Goal: Browse casually: Explore the website without a specific task or goal

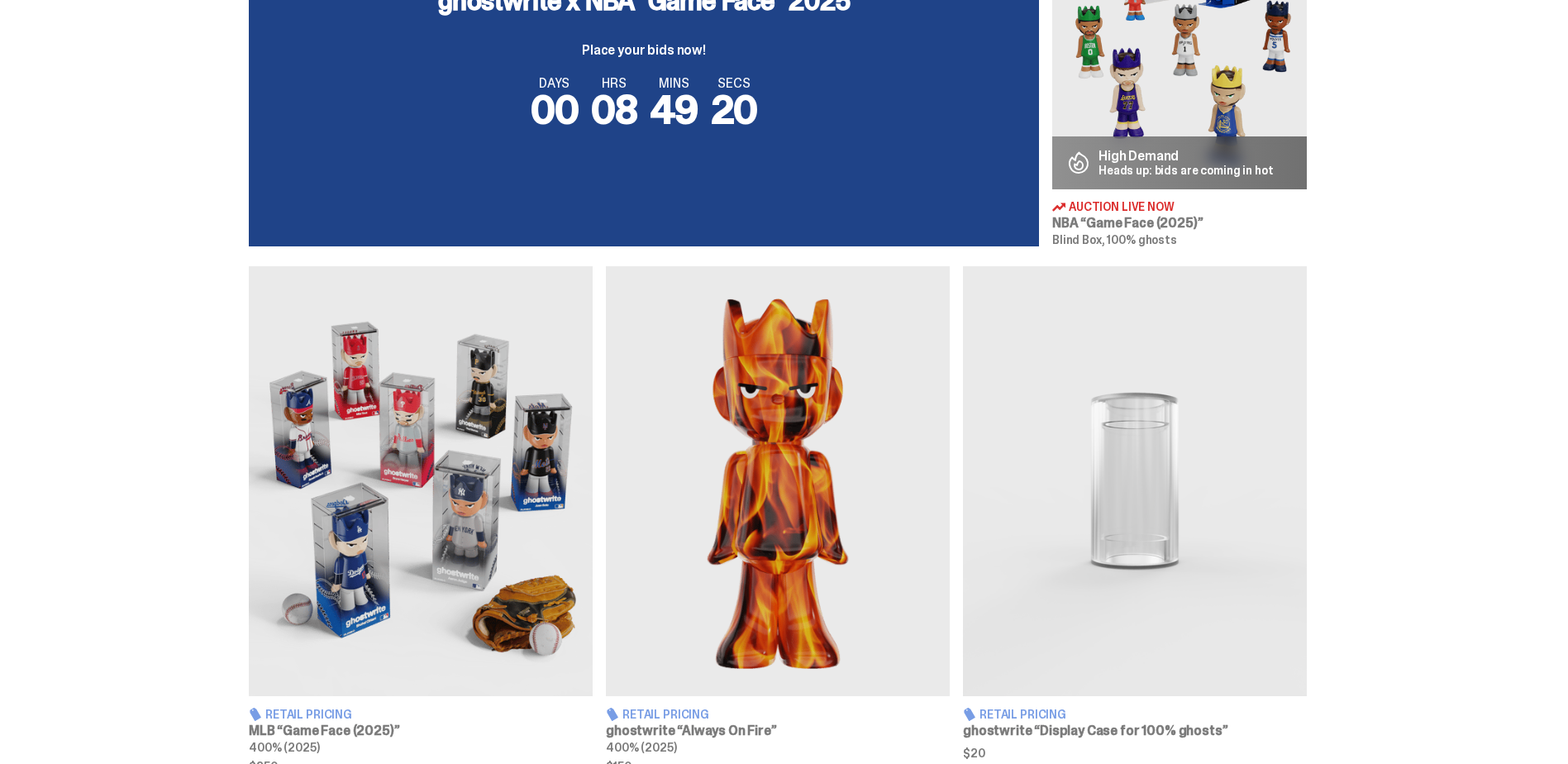
scroll to position [827, 0]
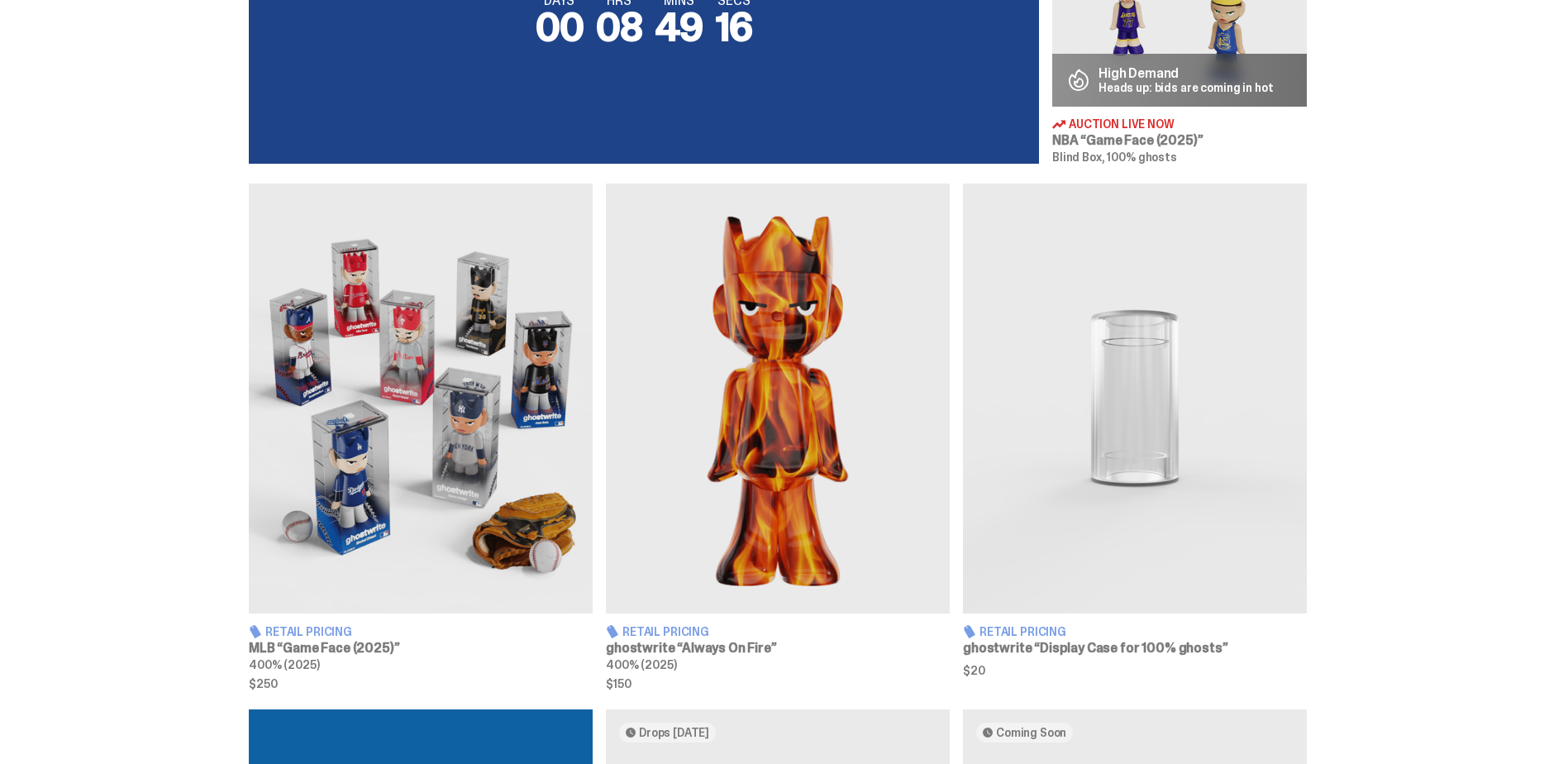
click at [781, 482] on img at bounding box center [778, 398] width 344 height 430
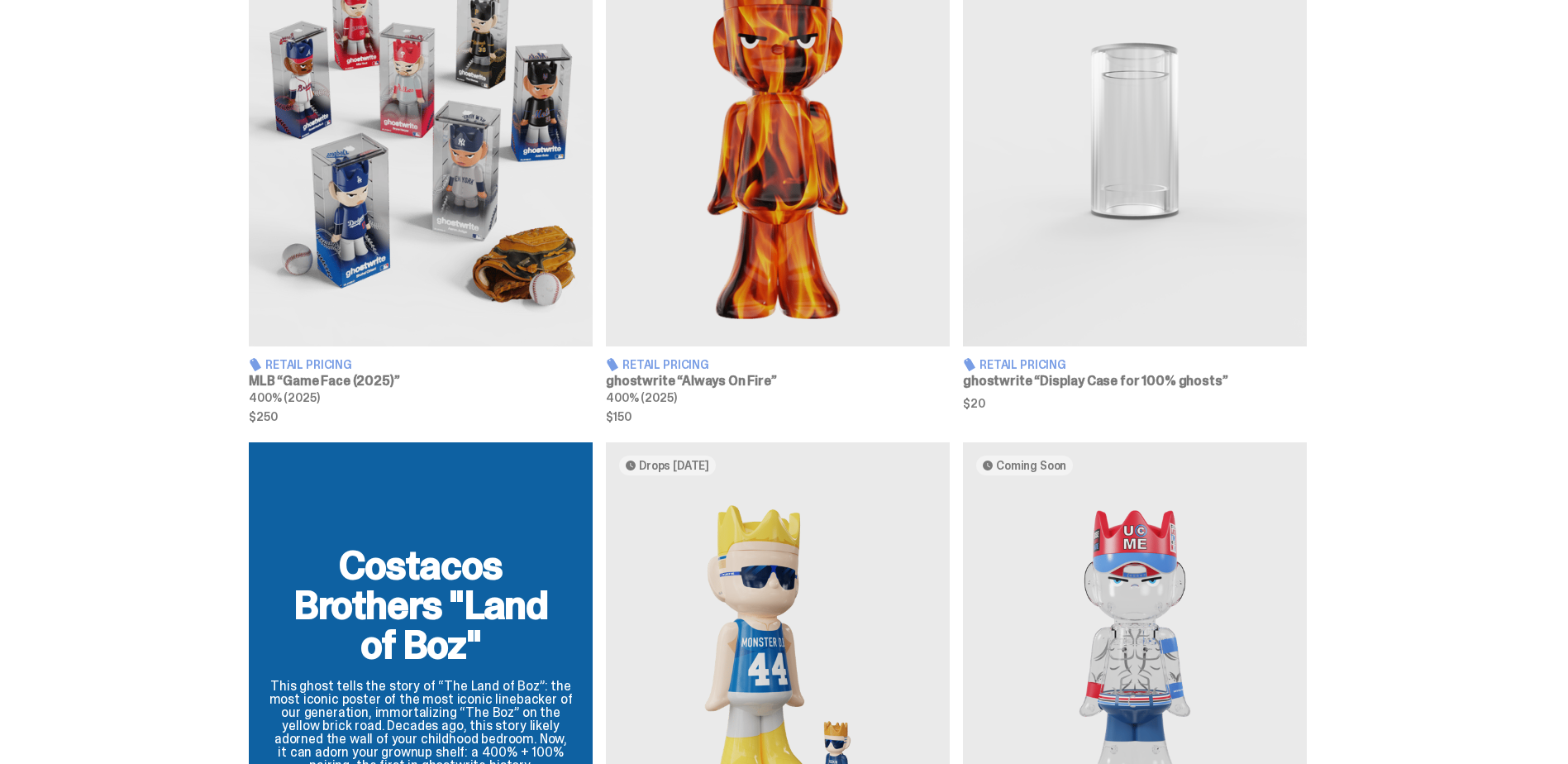
scroll to position [992, 0]
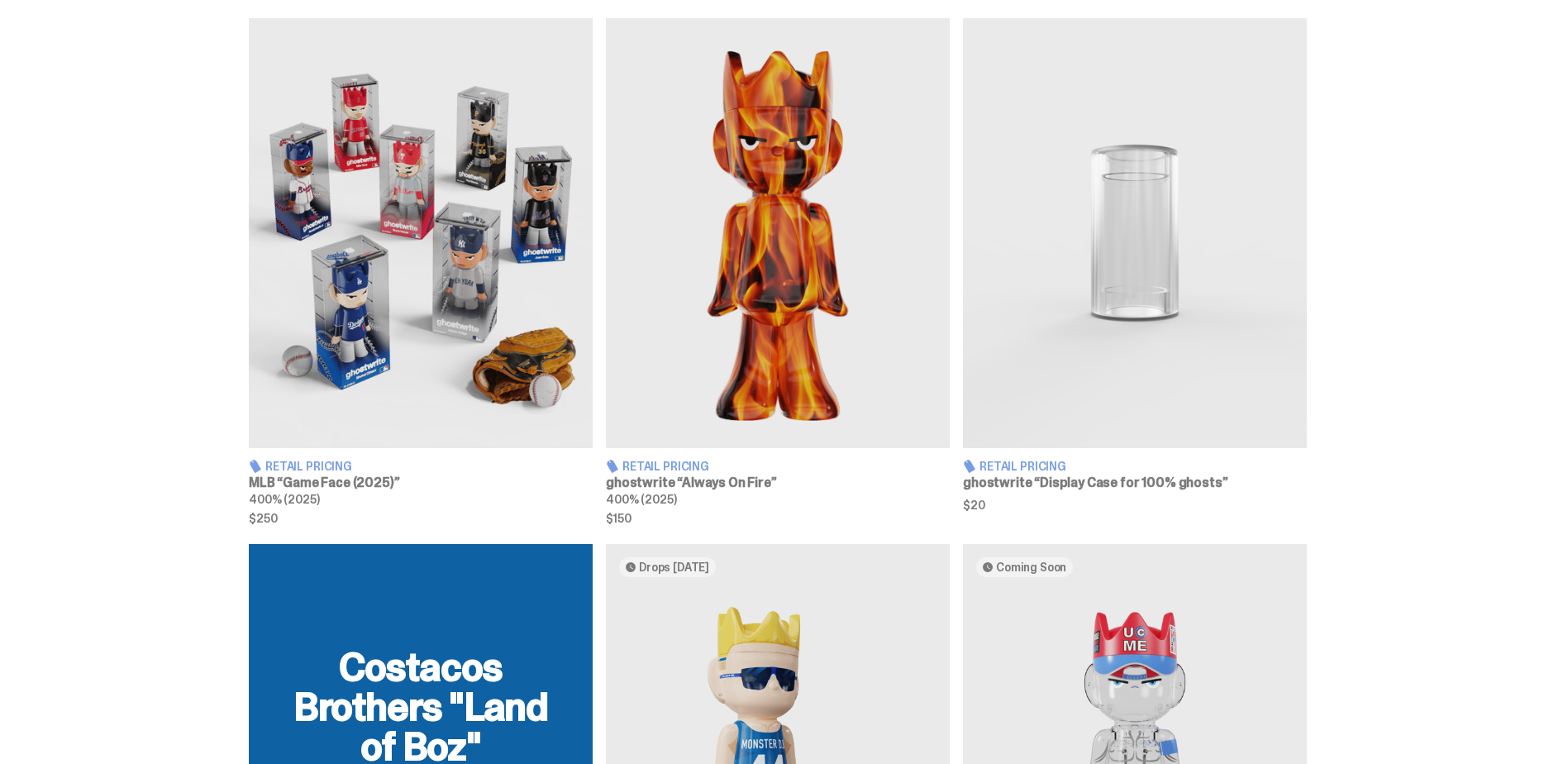
click at [732, 413] on img at bounding box center [778, 233] width 344 height 430
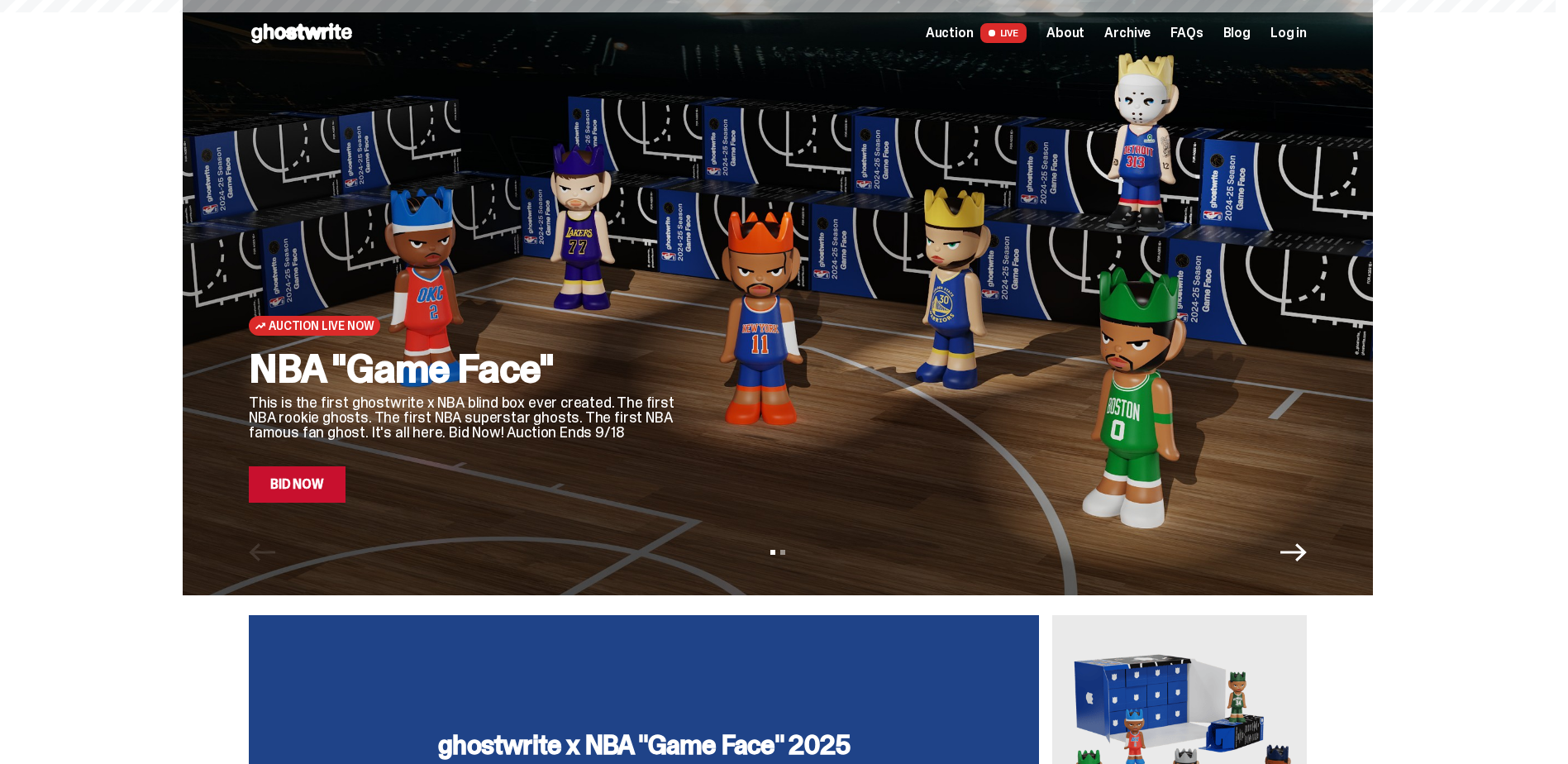
scroll to position [992, 0]
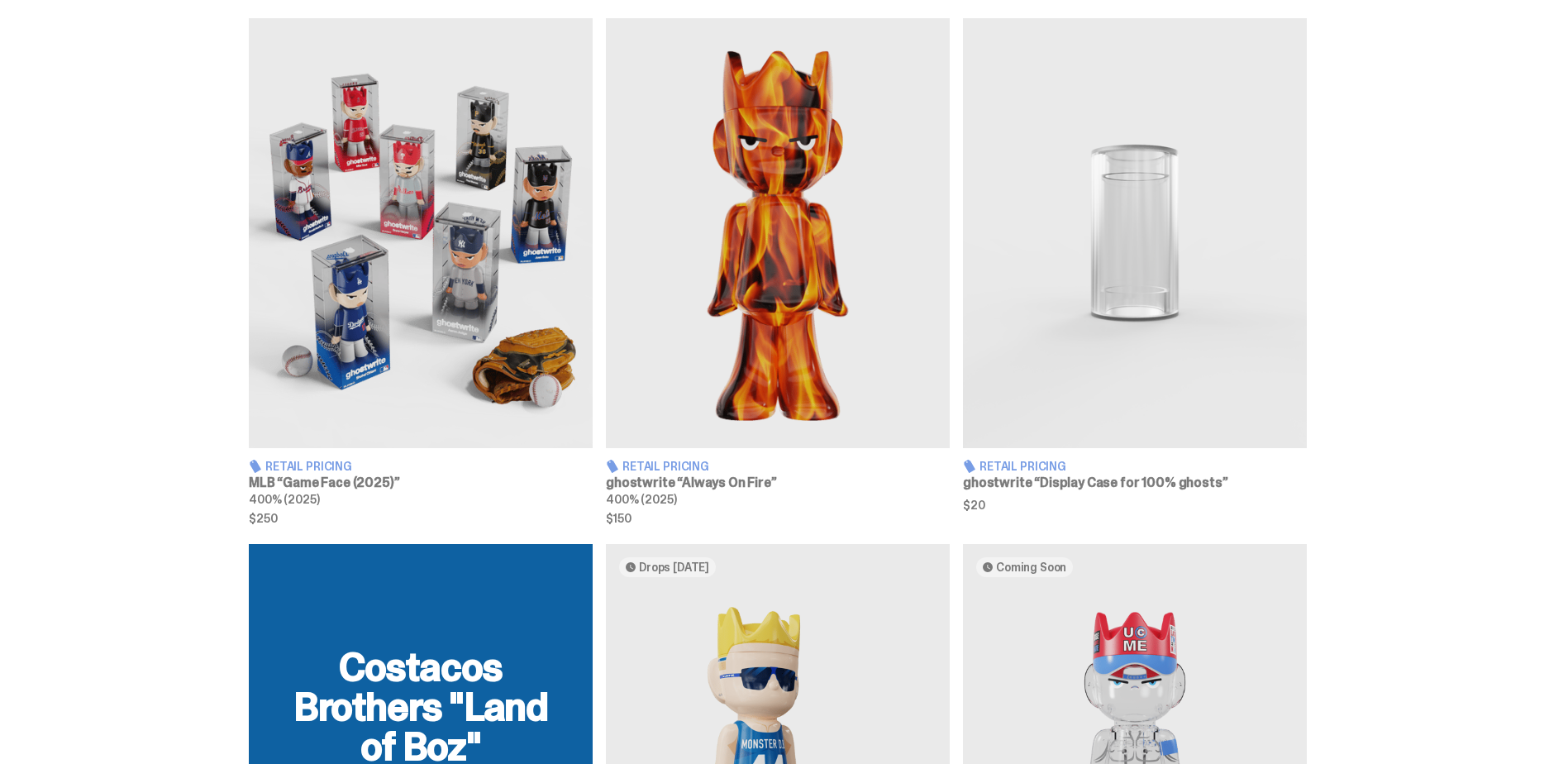
click at [377, 205] on img at bounding box center [421, 233] width 344 height 430
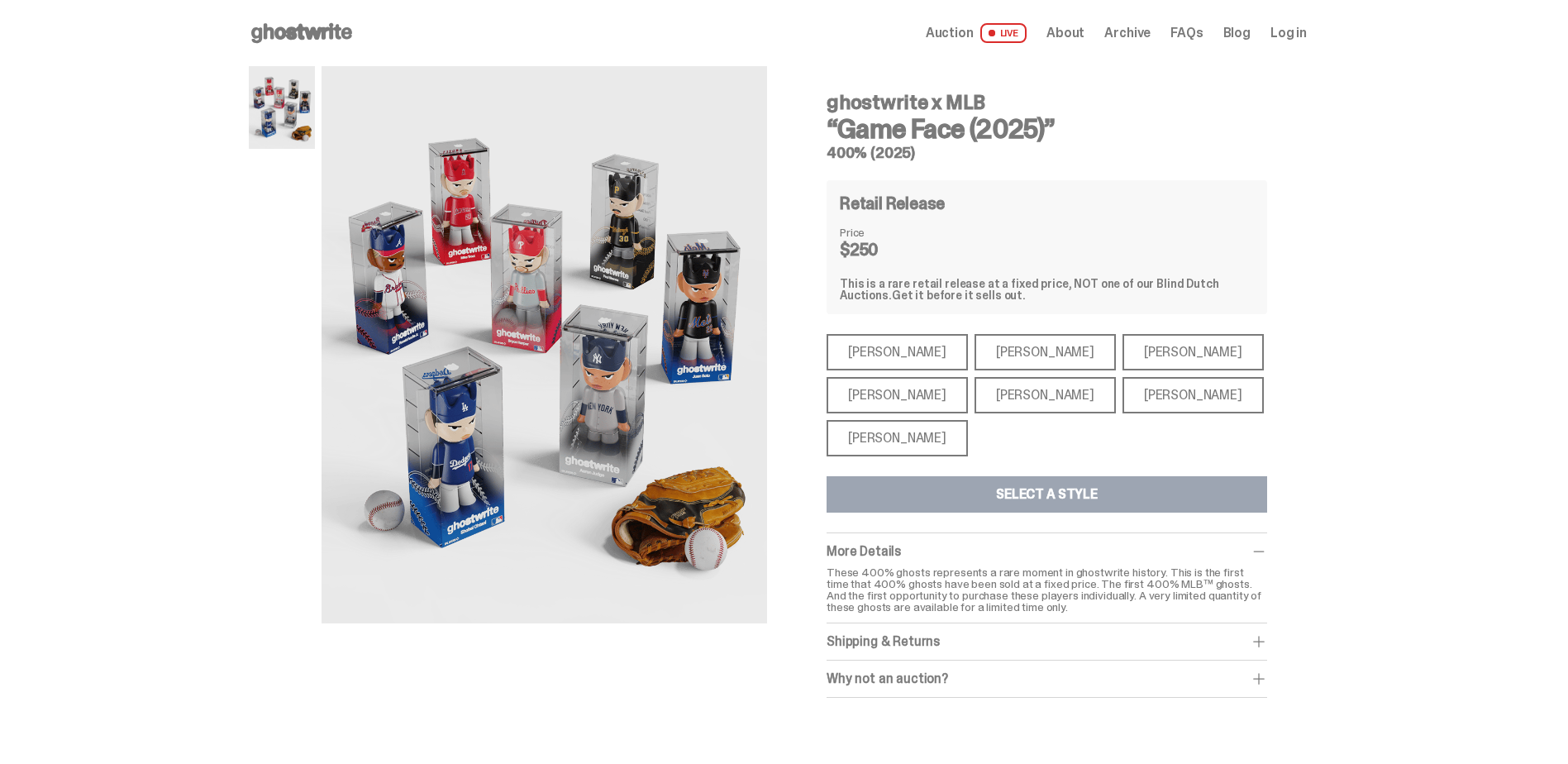
click at [975, 352] on div "[PERSON_NAME]" at bounding box center [1046, 352] width 141 height 37
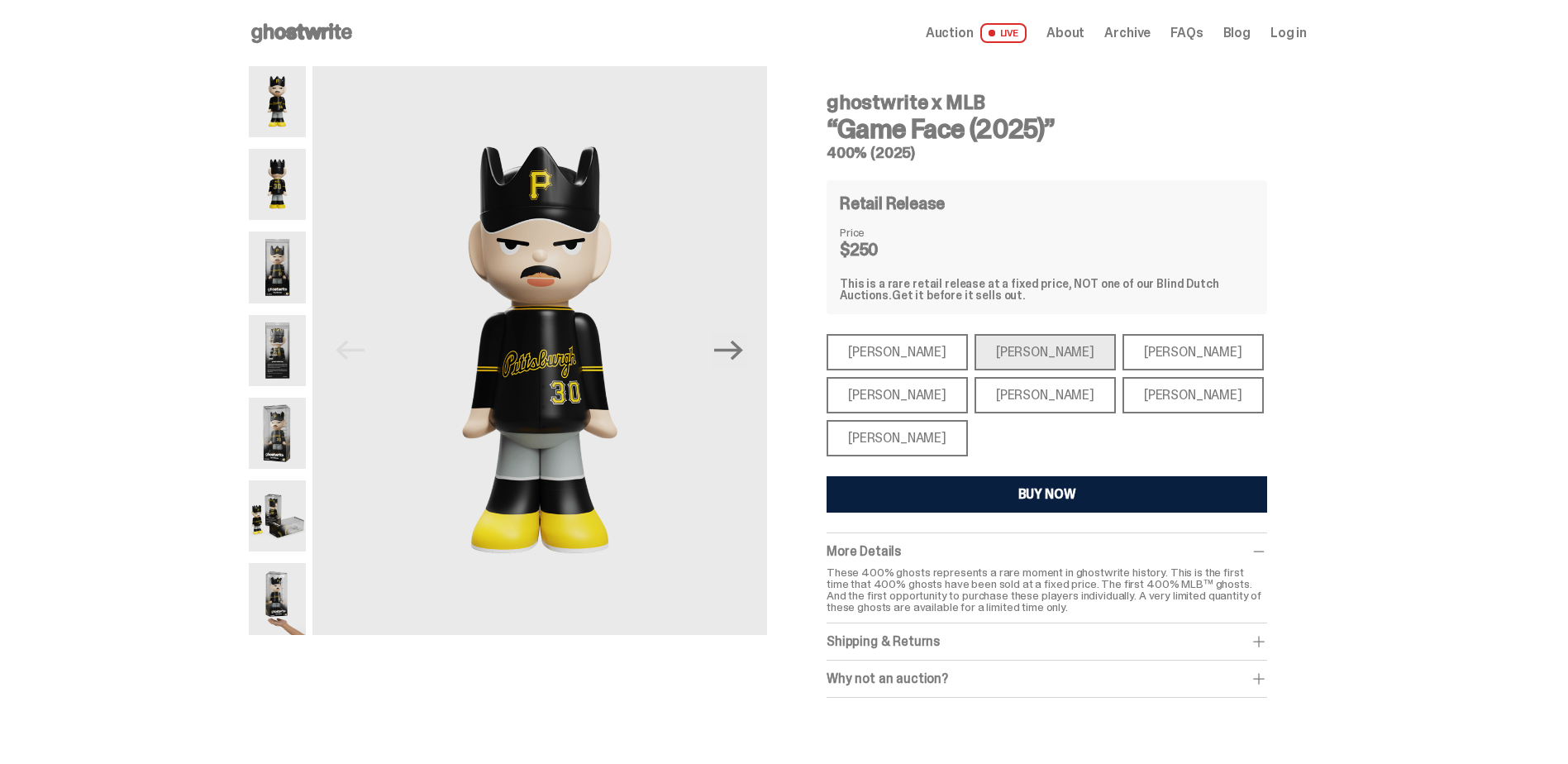
click at [267, 188] on img at bounding box center [277, 184] width 57 height 71
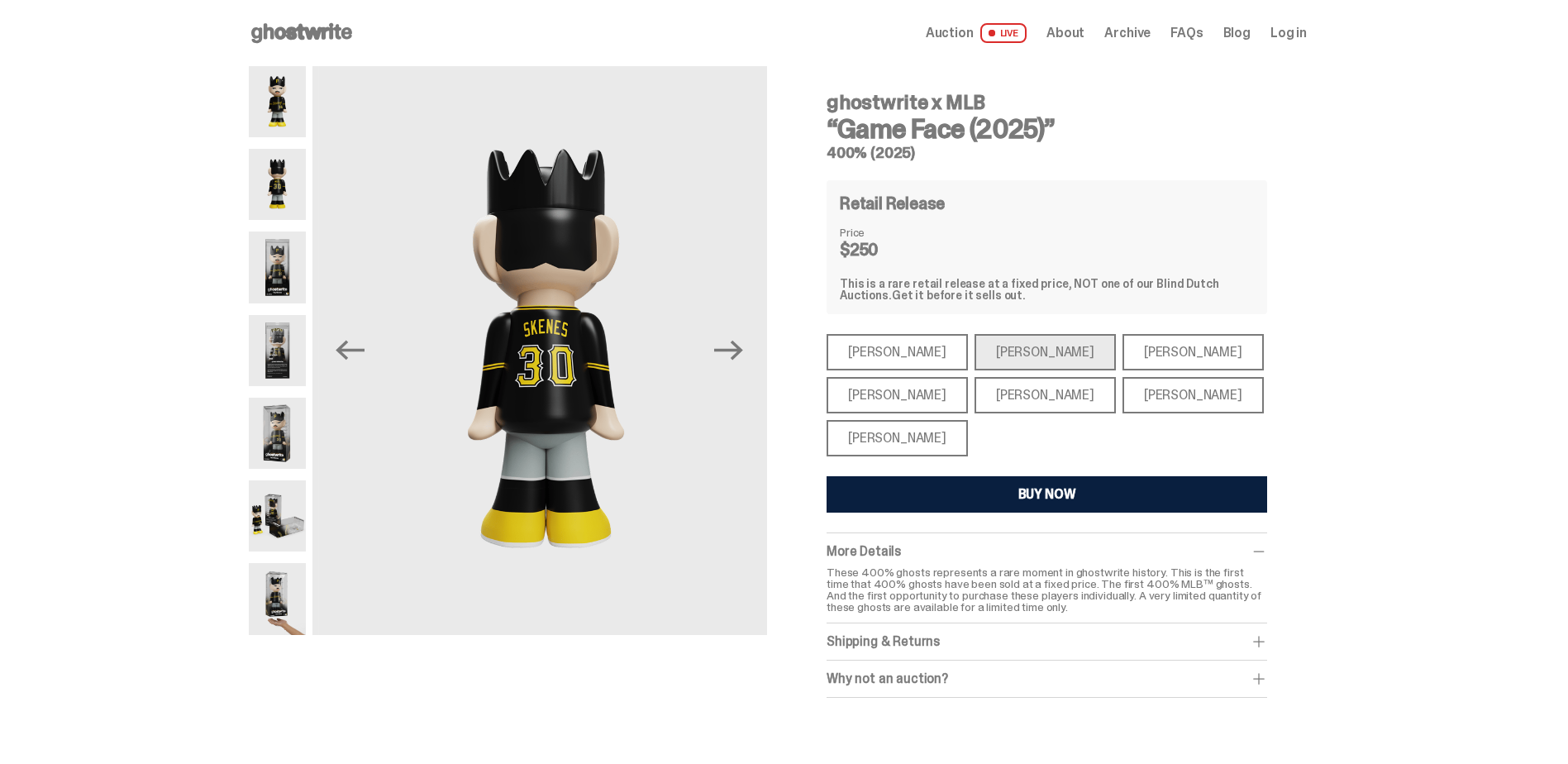
click at [286, 254] on img at bounding box center [277, 267] width 57 height 71
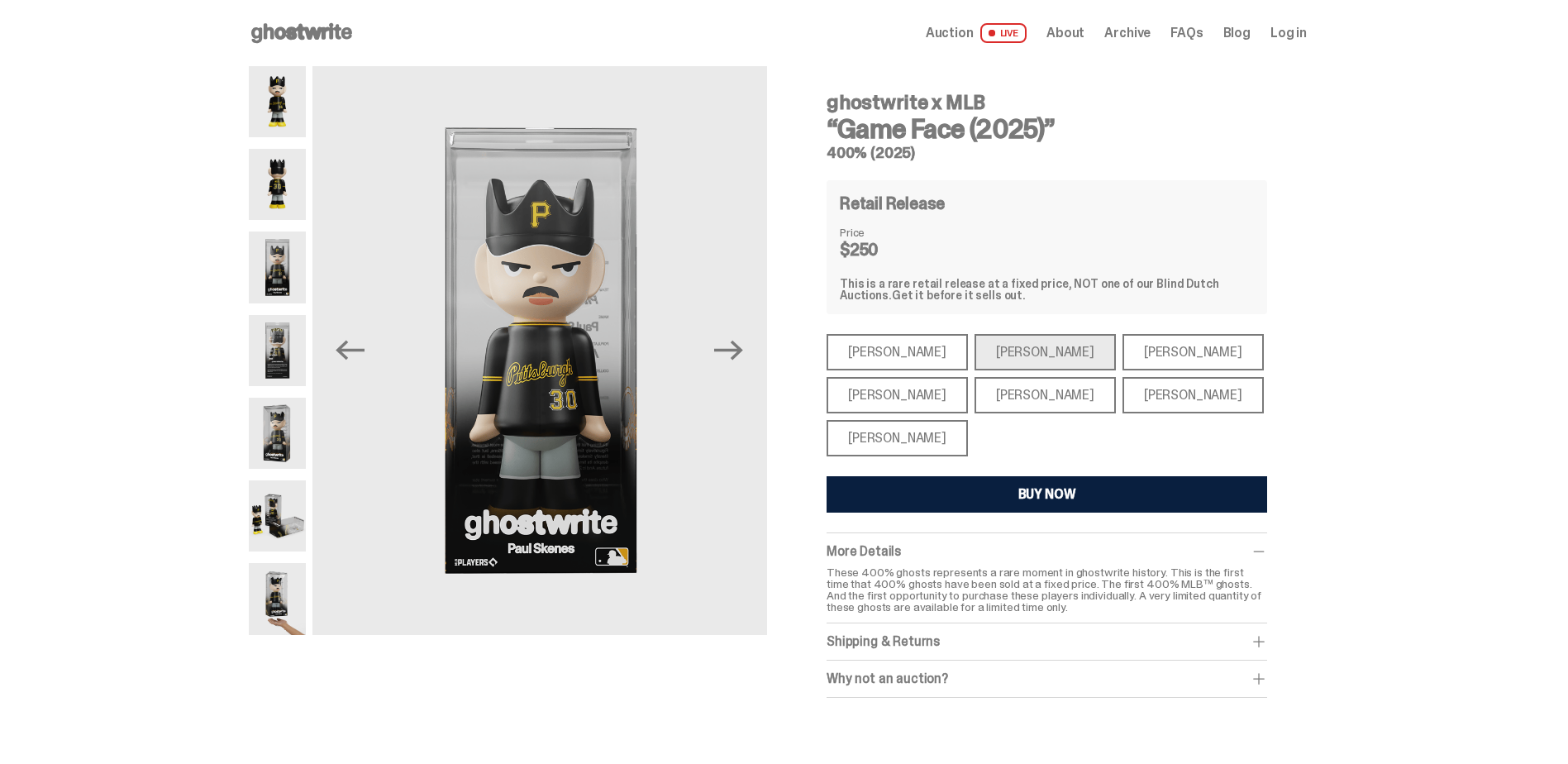
click at [303, 343] on img at bounding box center [277, 350] width 57 height 71
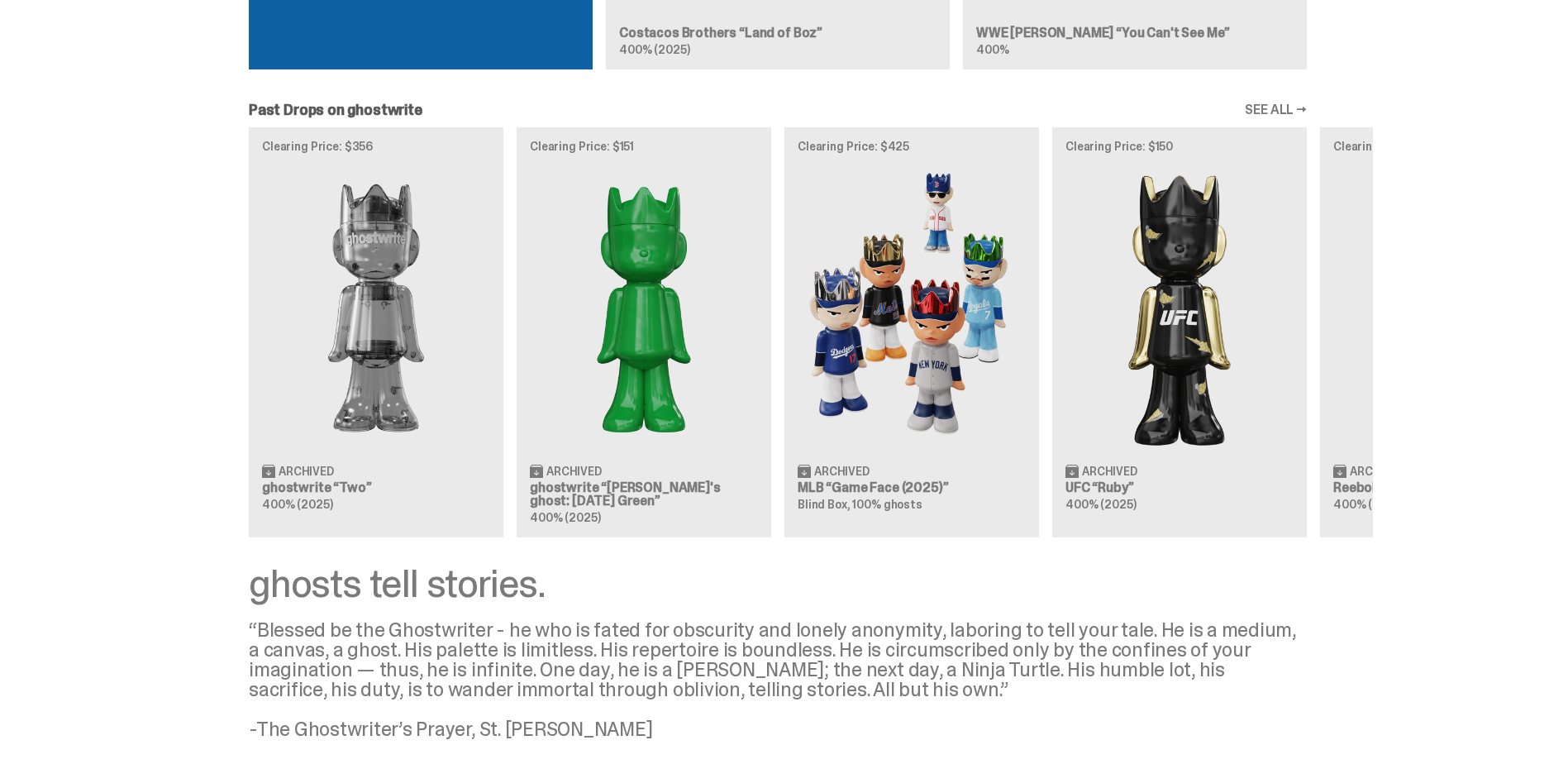
scroll to position [1901, 0]
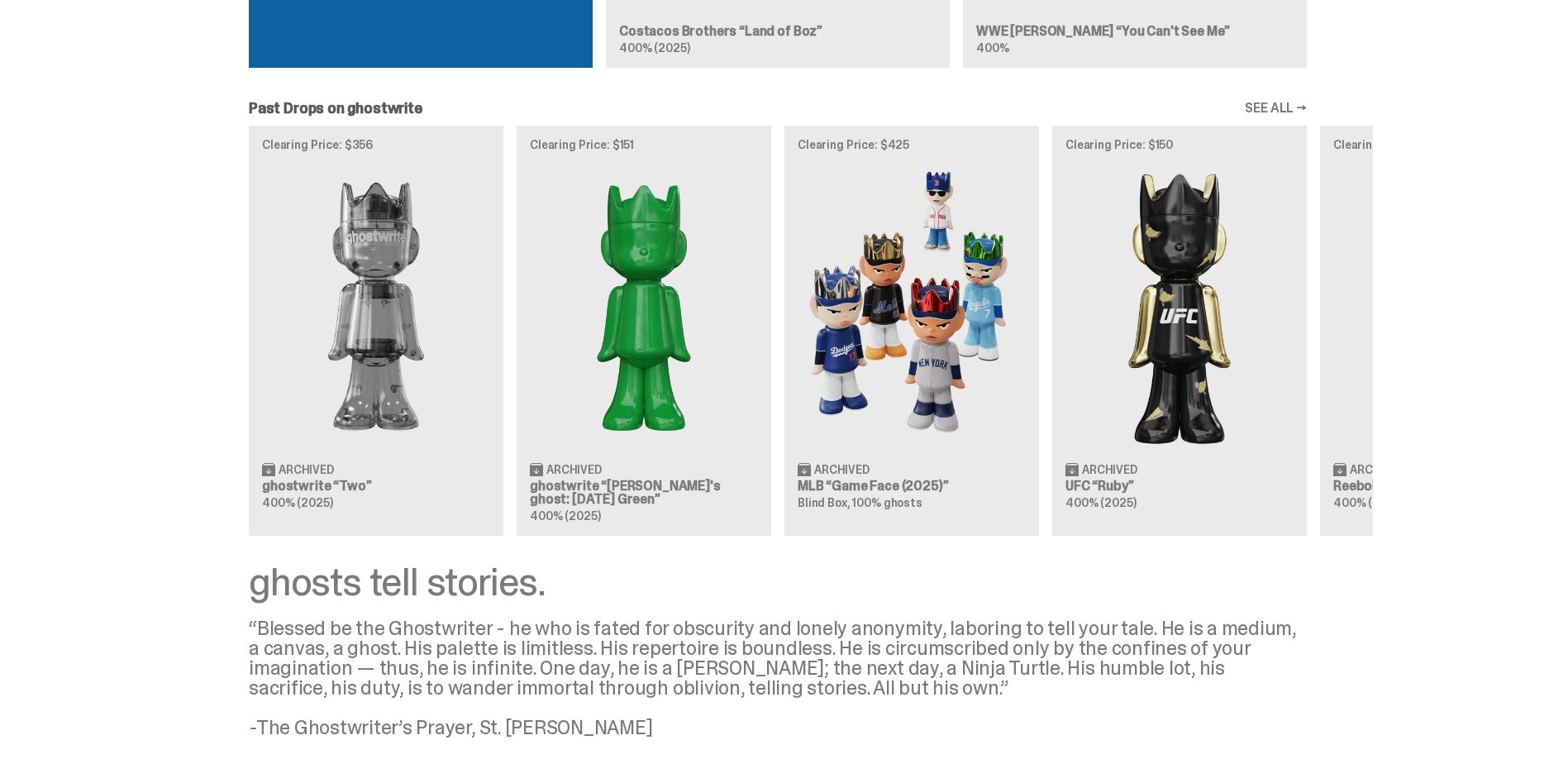
click at [1168, 352] on div "Clearing Price: $356 Archived ghostwrite “Two” 400% (2025) Clearing Price: $151…" at bounding box center [778, 330] width 1190 height 410
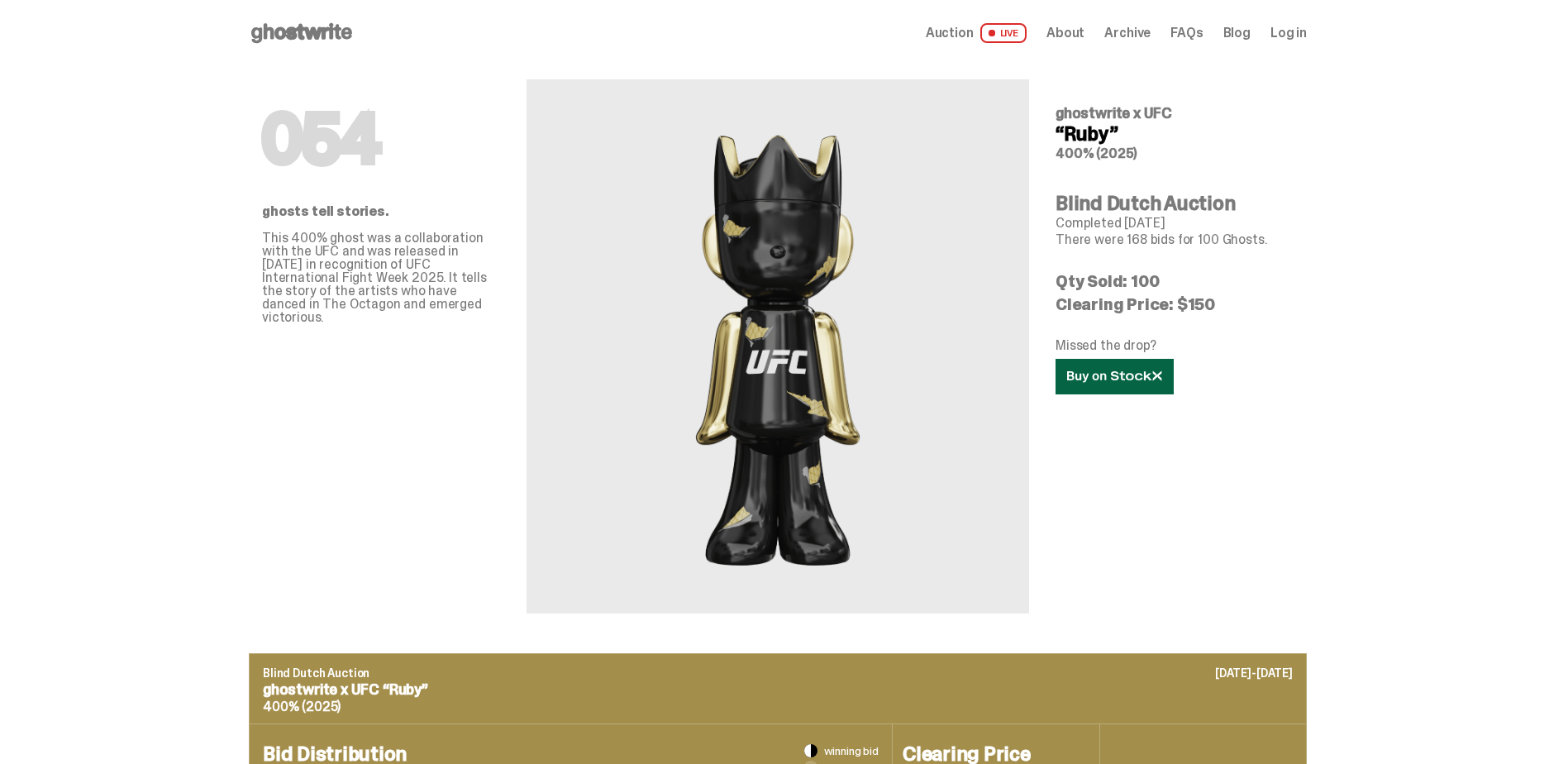
click at [1115, 384] on link at bounding box center [1114, 377] width 118 height 36
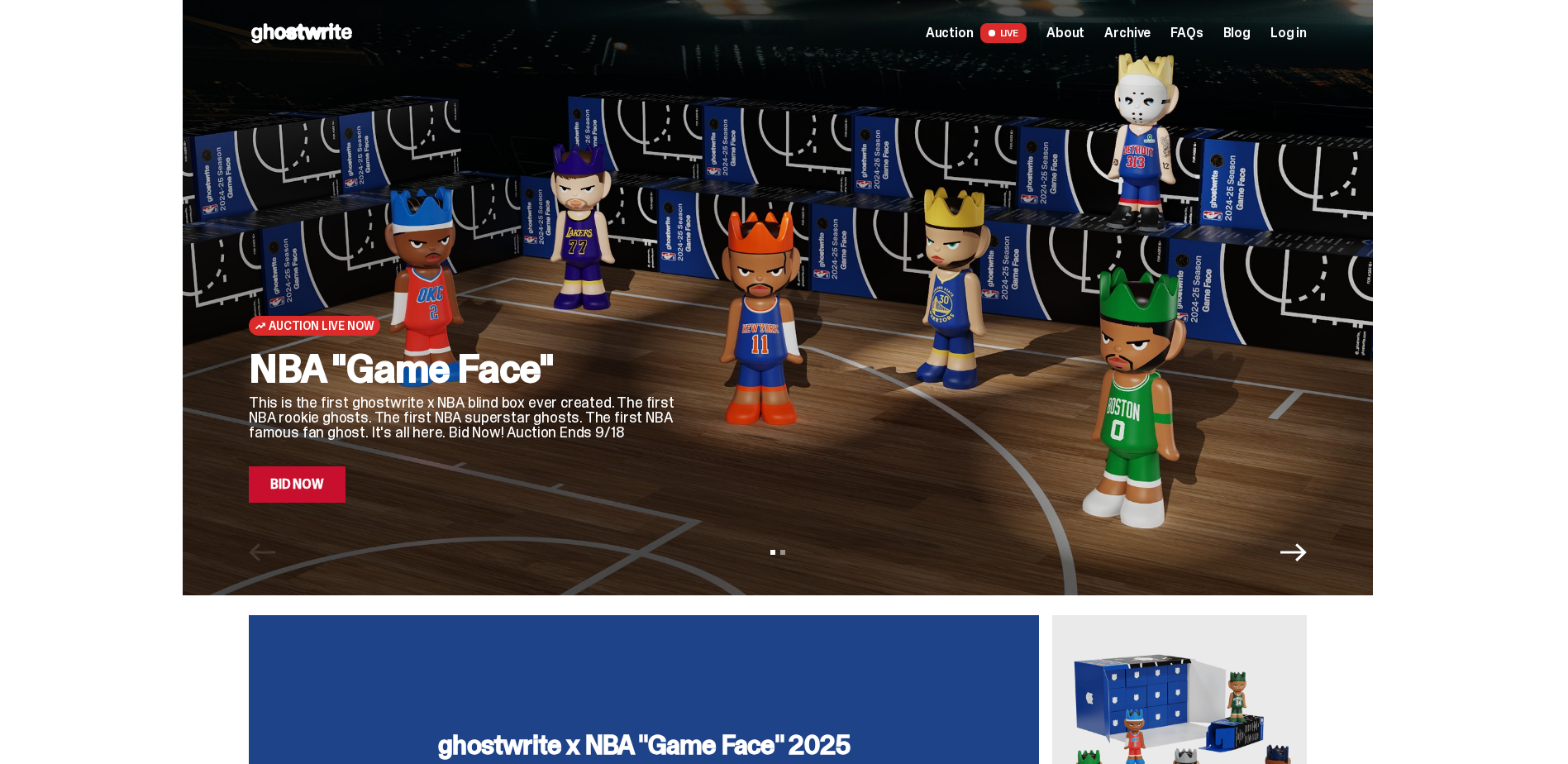
click at [101, 307] on div "Auction Live Now NBA "Game Face" This is the first ghostwrite x NBA blind box e…" at bounding box center [778, 297] width 1556 height 595
click at [175, 200] on div "Auction Live Now NBA "Game Face" This is the first ghostwrite x NBA blind box e…" at bounding box center [778, 297] width 1556 height 595
click at [109, 370] on div "Auction Live Now NBA "Game Face" This is the first ghostwrite x NBA blind box e…" at bounding box center [778, 297] width 1556 height 595
click at [132, 344] on div "Auction Live Now NBA "Game Face" This is the first ghostwrite x NBA blind box e…" at bounding box center [778, 297] width 1556 height 595
click at [119, 286] on div "Auction Live Now NBA "Game Face" This is the first ghostwrite x NBA blind box e…" at bounding box center [778, 297] width 1556 height 595
